Goal: Transaction & Acquisition: Obtain resource

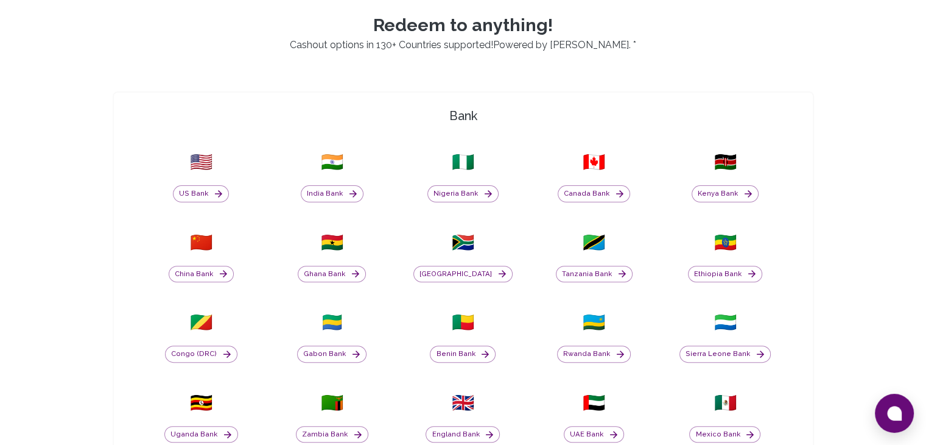
scroll to position [365, 0]
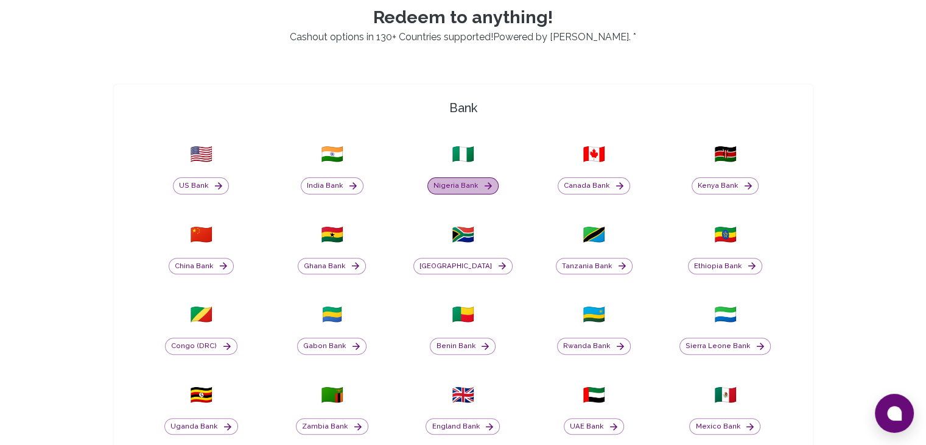
click at [470, 185] on button "Nigeria Bank" at bounding box center [463, 185] width 71 height 17
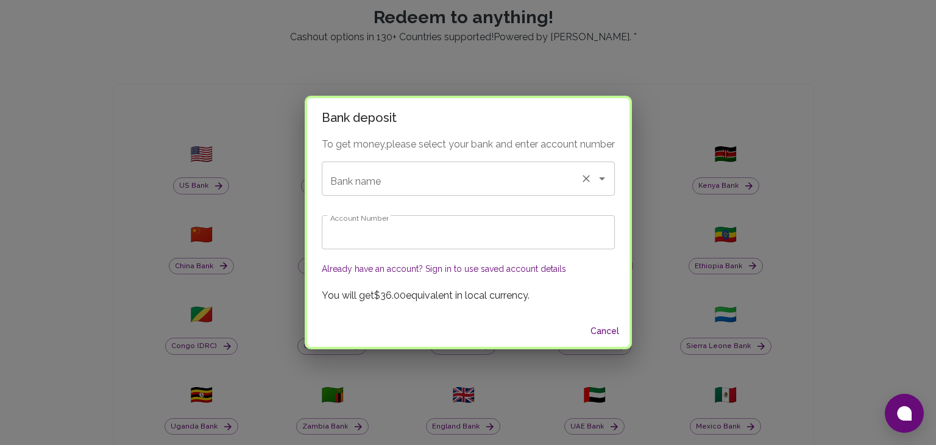
click at [470, 176] on input "Bank name" at bounding box center [451, 178] width 248 height 23
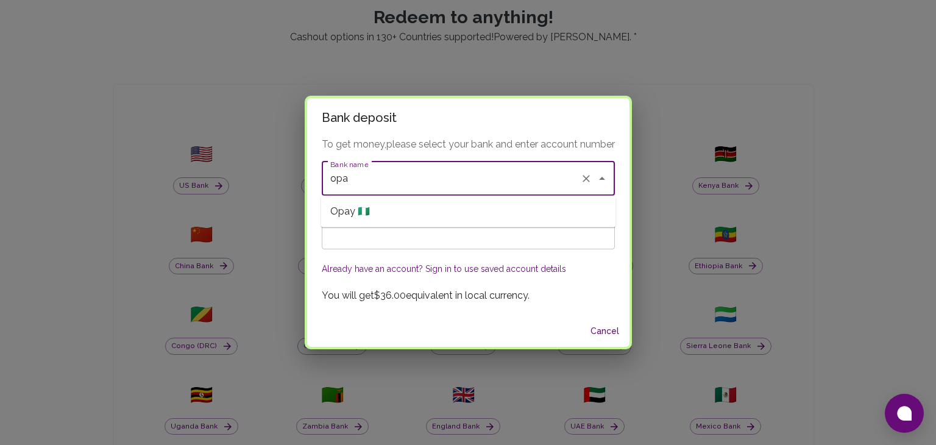
click at [423, 207] on li "Opay 🇳🇬" at bounding box center [467, 211] width 295 height 22
type input "Opay"
click at [404, 233] on input "Account Number" at bounding box center [468, 232] width 293 height 34
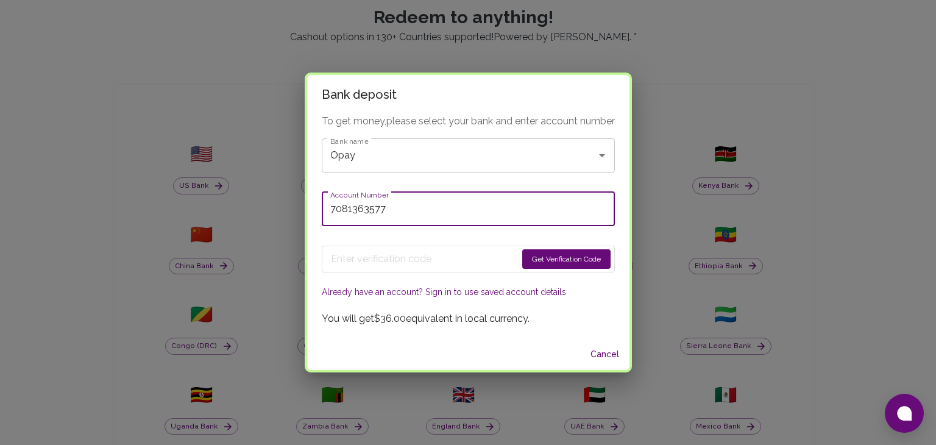
type input "7081363577"
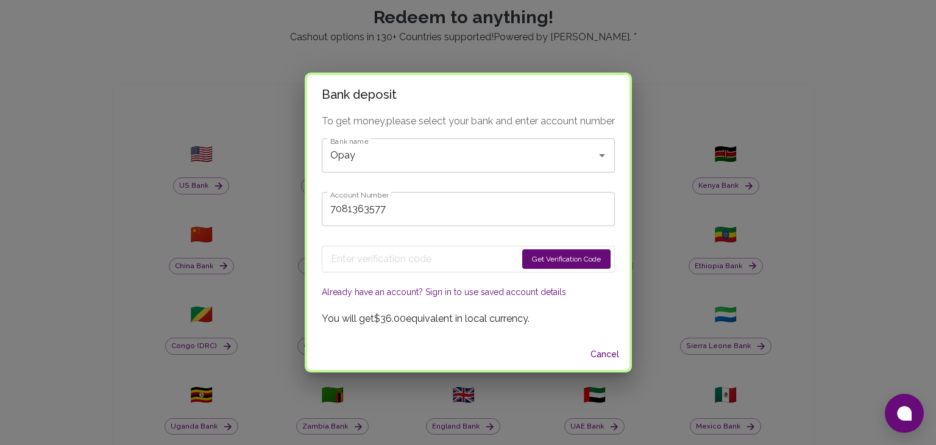
click at [557, 258] on button "Get Verification Code" at bounding box center [566, 258] width 88 height 19
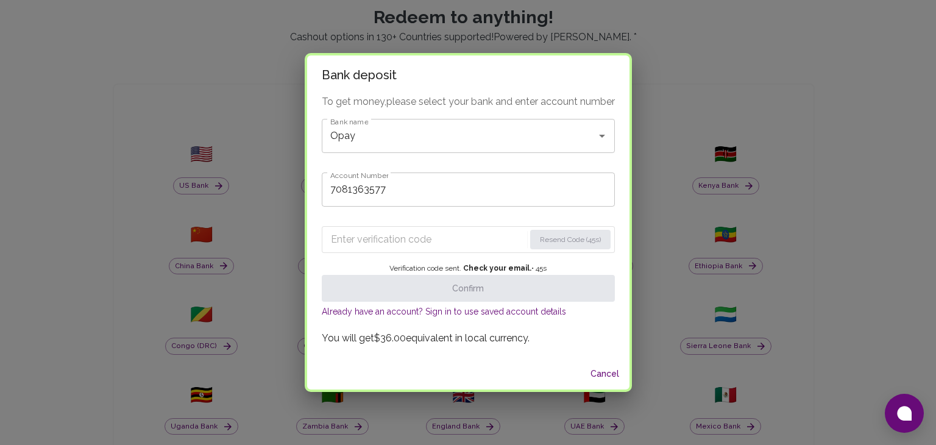
click at [366, 242] on input "Enter verification code" at bounding box center [428, 239] width 194 height 19
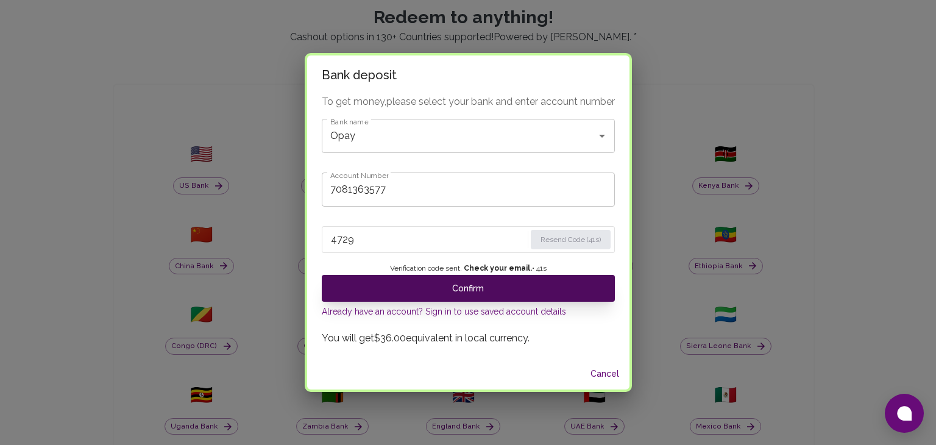
type input "4729"
click at [535, 293] on button "Confirm" at bounding box center [468, 288] width 293 height 27
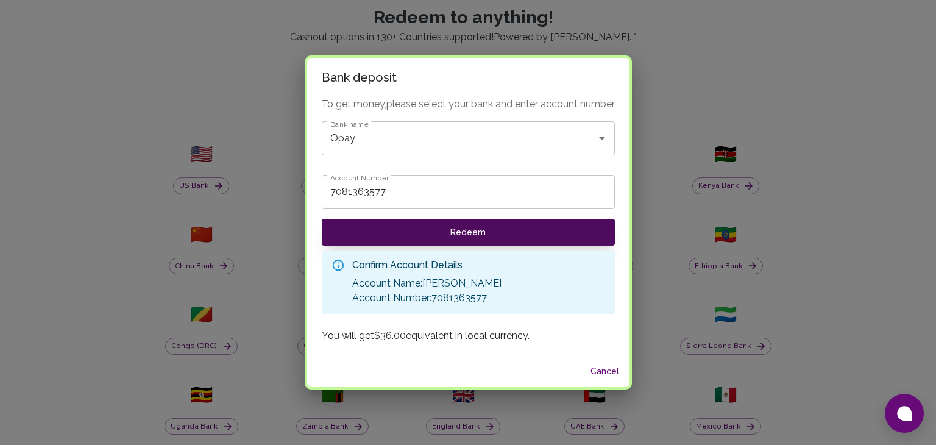
click at [473, 234] on button "Redeem" at bounding box center [468, 232] width 293 height 27
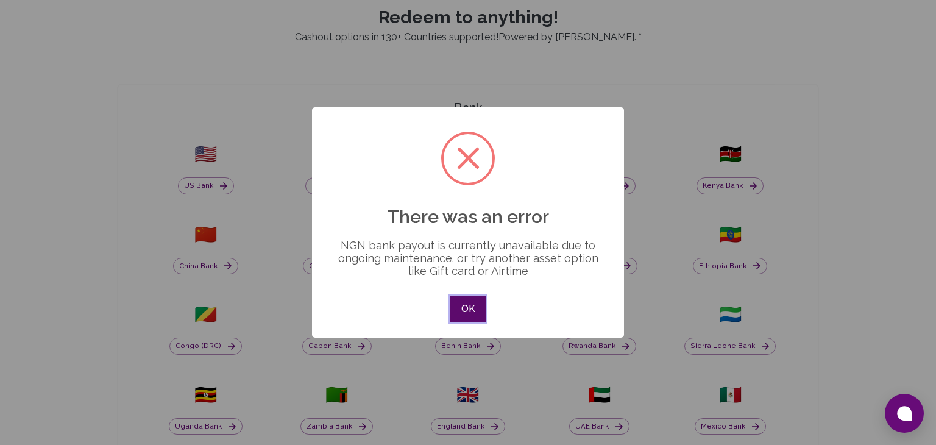
click at [464, 308] on button "OK" at bounding box center [467, 308] width 35 height 27
